Goal: Task Accomplishment & Management: Complete application form

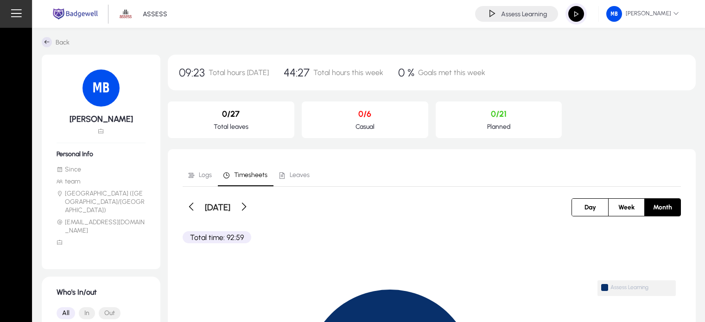
scroll to position [56, 0]
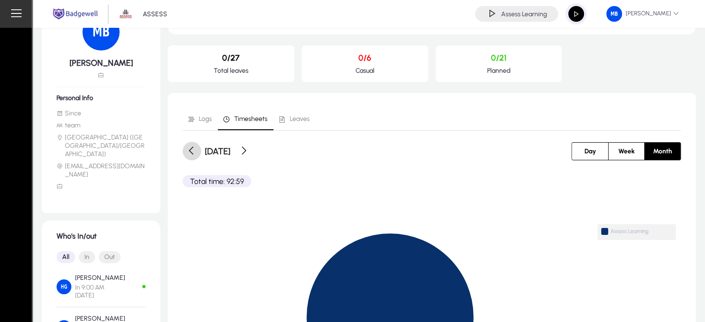
click at [200, 152] on span at bounding box center [192, 151] width 19 height 19
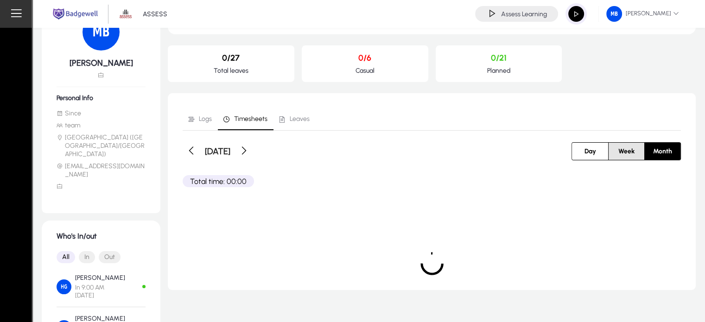
click at [618, 151] on span "Week" at bounding box center [626, 151] width 27 height 17
click at [286, 148] on span at bounding box center [276, 151] width 19 height 19
click at [305, 148] on div "[DATE] - [DATE]" at bounding box center [307, 151] width 249 height 19
click at [286, 148] on span at bounding box center [276, 151] width 19 height 19
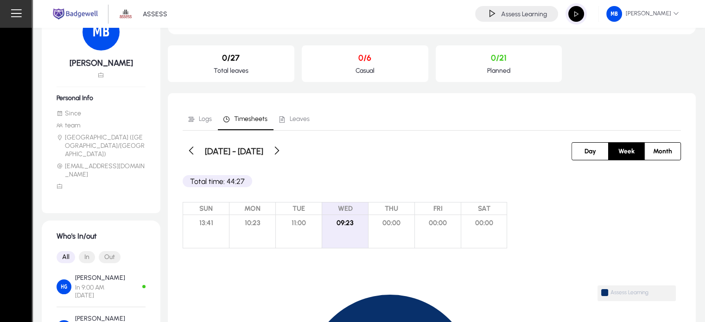
click at [570, 19] on span "button" at bounding box center [576, 14] width 19 height 19
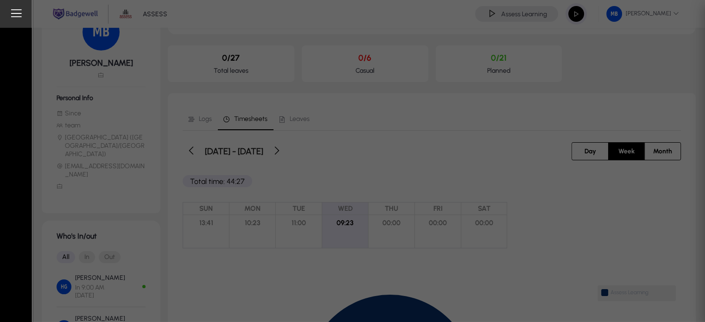
type input "**********"
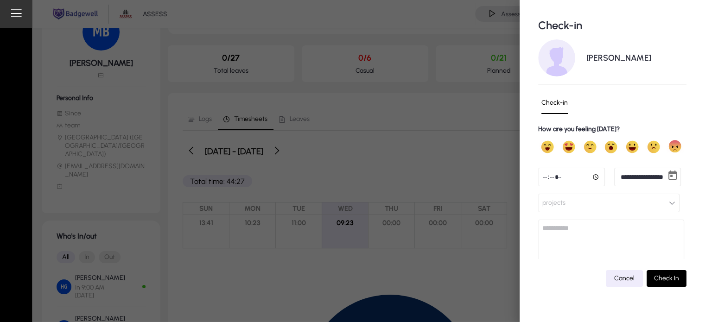
click at [592, 177] on input "time" at bounding box center [571, 177] width 67 height 19
type input "*****"
click at [572, 203] on button "projects" at bounding box center [608, 203] width 141 height 19
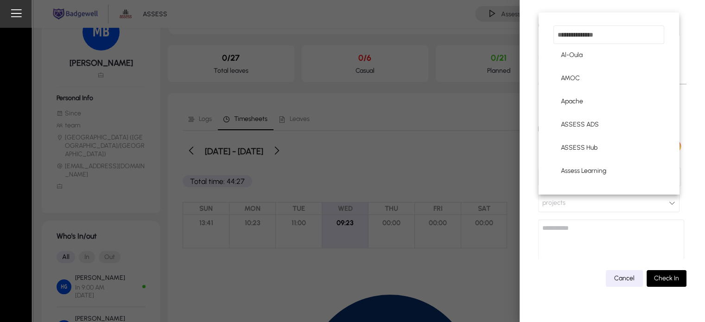
scroll to position [100, 0]
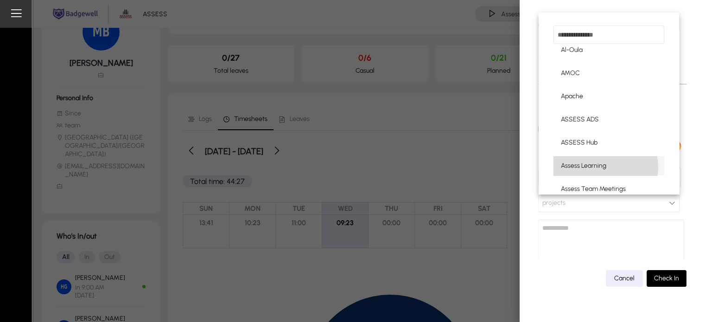
click at [604, 167] on span "Assess Learning" at bounding box center [583, 165] width 45 height 11
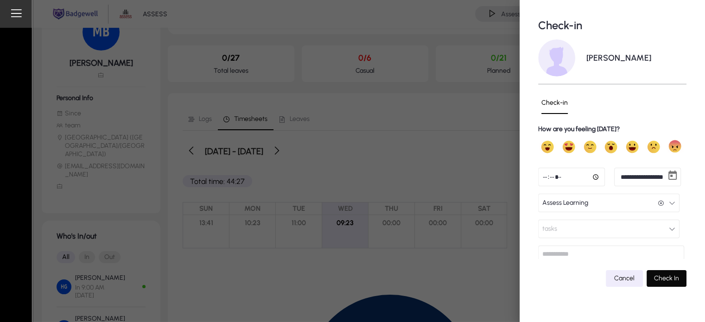
click at [660, 274] on span "submit" at bounding box center [667, 278] width 40 height 22
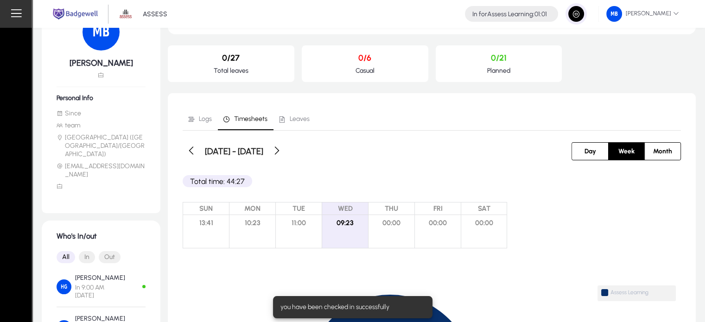
click at [428, 165] on div "Total time: 44:27" at bounding box center [432, 173] width 498 height 27
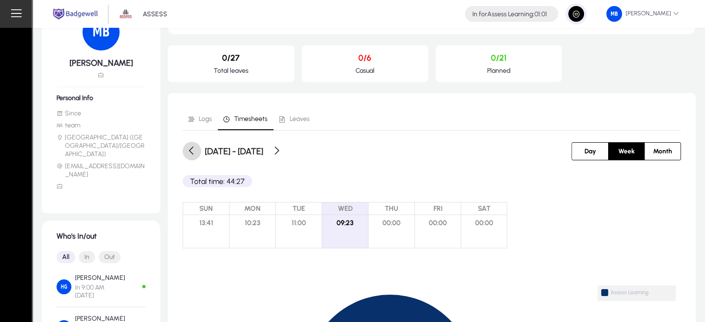
click at [187, 149] on span at bounding box center [192, 151] width 19 height 19
click at [286, 151] on span at bounding box center [276, 151] width 19 height 19
click at [308, 151] on div "[DATE] - [DATE]" at bounding box center [307, 151] width 249 height 19
click at [286, 148] on span at bounding box center [276, 151] width 19 height 19
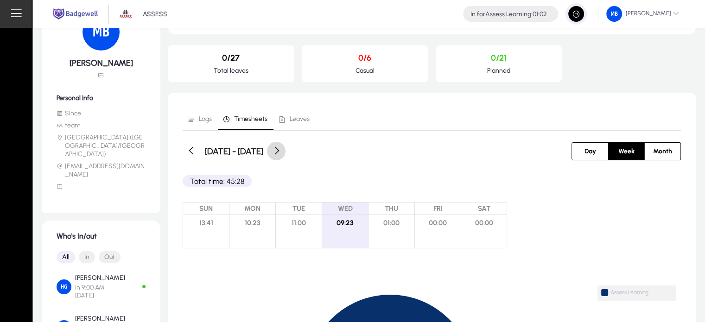
click at [286, 148] on span at bounding box center [276, 151] width 19 height 19
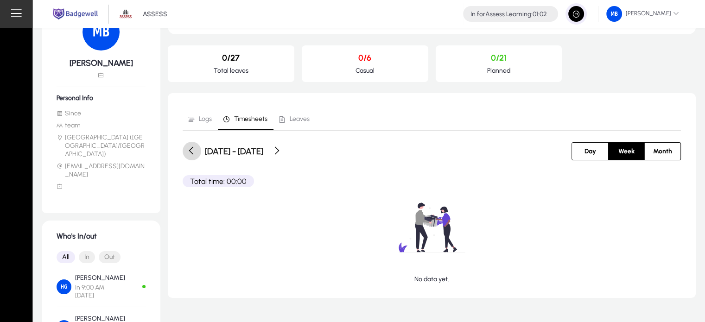
click at [196, 143] on span at bounding box center [192, 151] width 19 height 19
